Goal: Task Accomplishment & Management: Complete application form

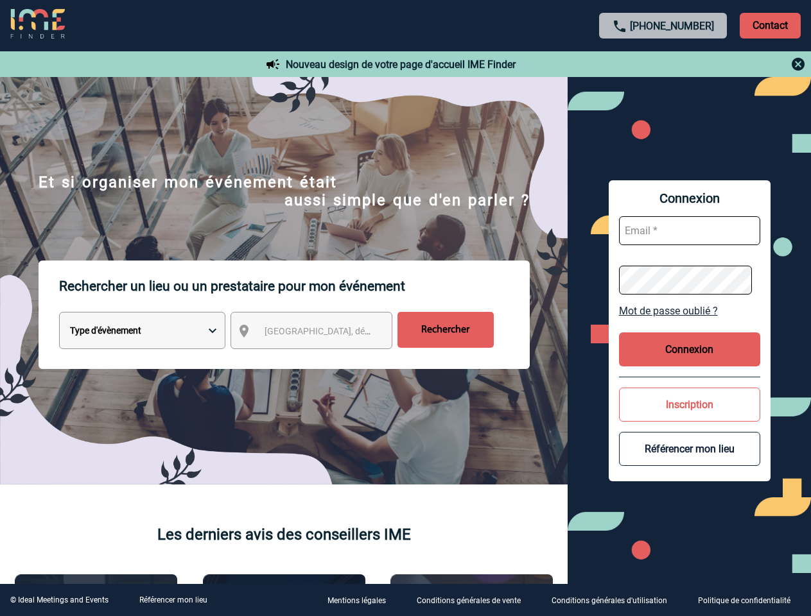
click at [405, 308] on p "Rechercher un lieu ou un prestataire pour mon événement" at bounding box center [294, 286] width 471 height 51
click at [770, 25] on p "Contact" at bounding box center [770, 26] width 61 height 26
click at [663, 64] on div at bounding box center [664, 64] width 286 height 15
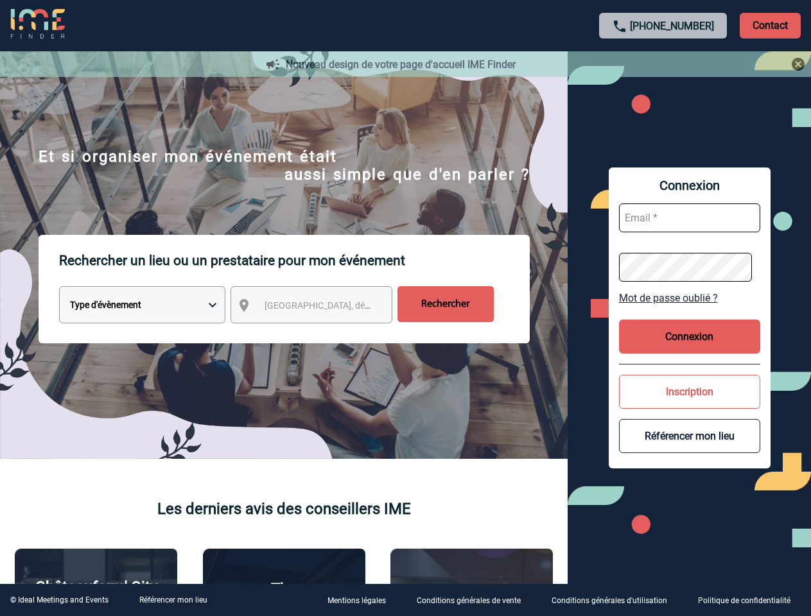
click at [323, 333] on div at bounding box center [399, 303] width 799 height 607
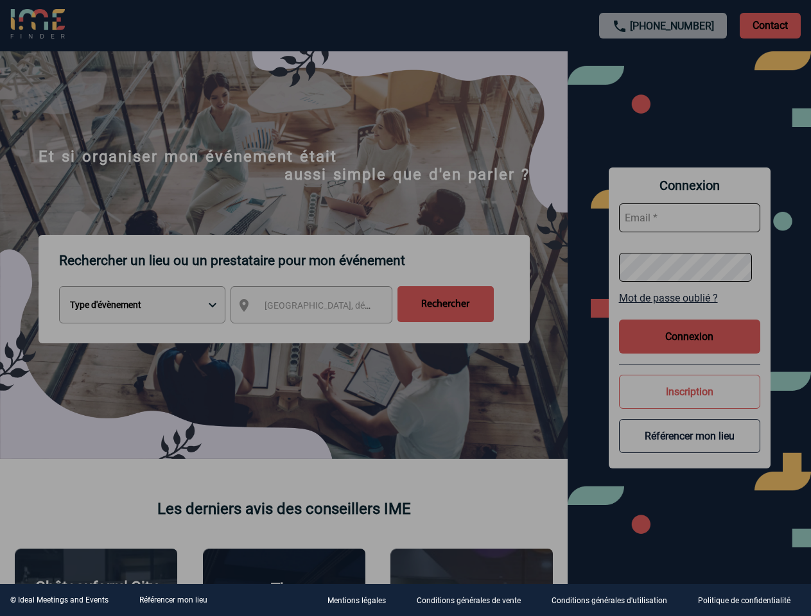
click at [690, 311] on div at bounding box center [405, 308] width 811 height 616
click at [690, 349] on div at bounding box center [405, 308] width 811 height 616
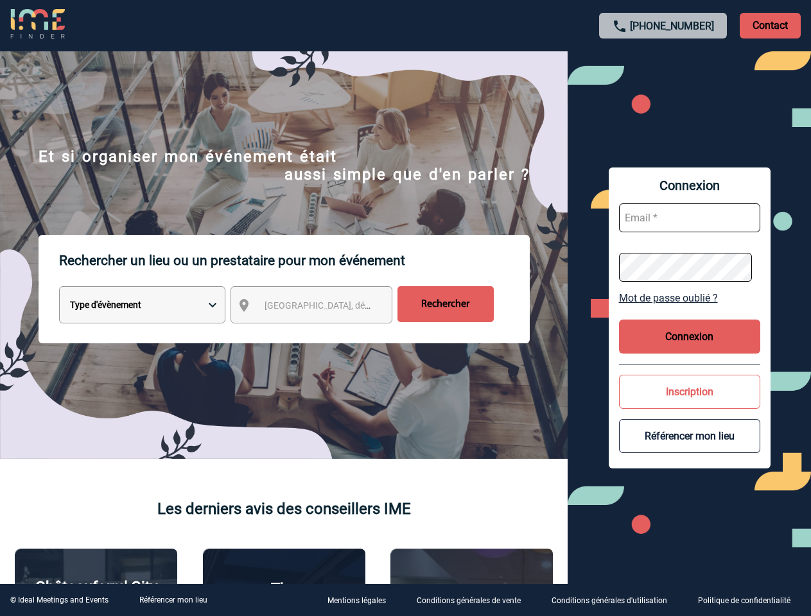
click at [690, 405] on button "Inscription" at bounding box center [689, 392] width 141 height 34
click at [690, 449] on button "Référencer mon lieu" at bounding box center [689, 436] width 141 height 34
click at [173, 600] on link "Référencer mon lieu" at bounding box center [173, 600] width 68 height 9
